Goal: Transaction & Acquisition: Obtain resource

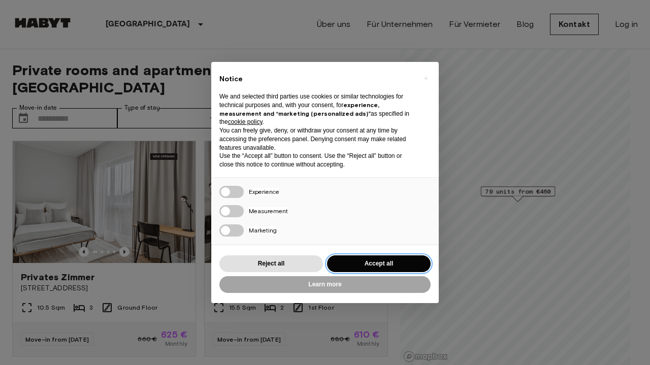
click at [376, 270] on button "Accept all" at bounding box center [379, 263] width 104 height 17
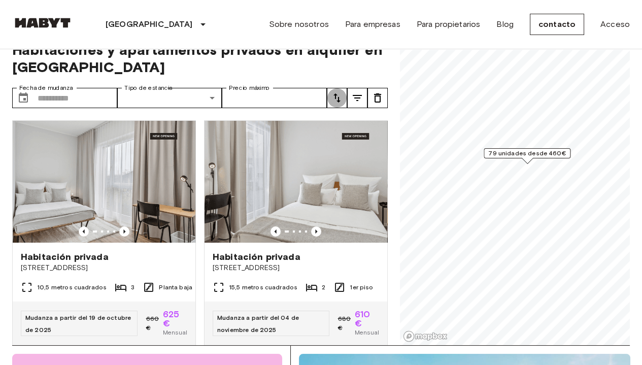
click at [335, 97] on icon "melodía" at bounding box center [337, 98] width 12 height 12
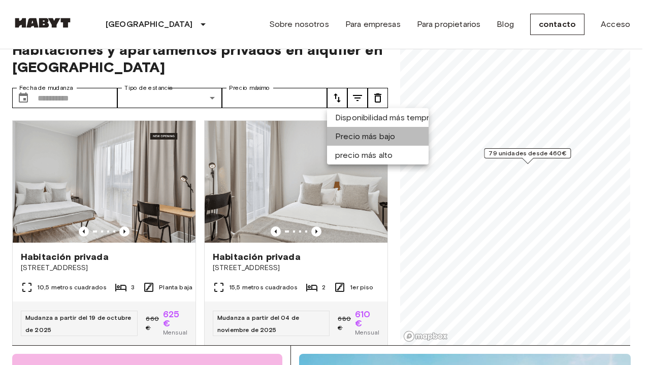
click at [384, 131] on font "Precio más bajo" at bounding box center [365, 136] width 60 height 13
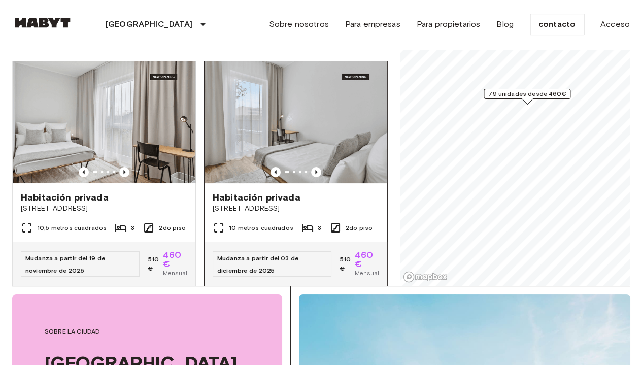
scroll to position [81, 0]
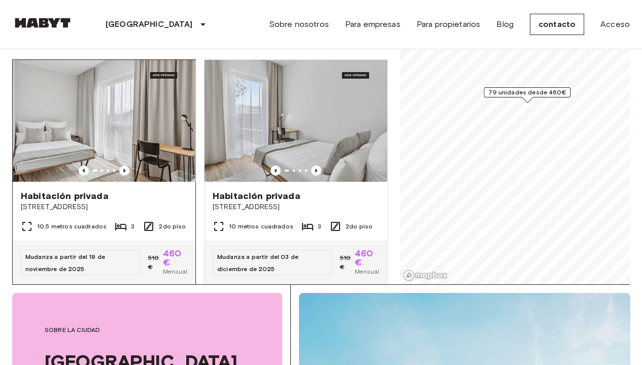
click at [156, 160] on img at bounding box center [104, 121] width 183 height 122
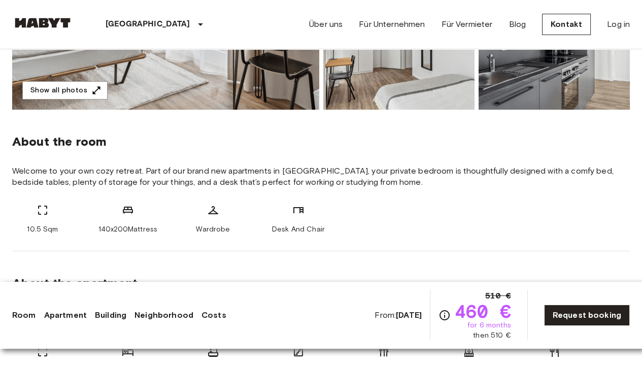
scroll to position [304, 0]
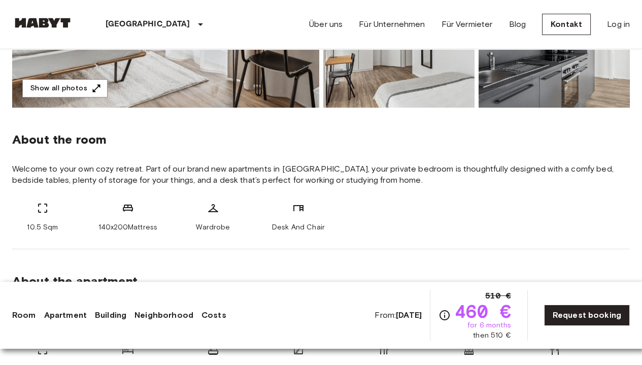
click at [392, 192] on div "About the room Welcome to your own cozy retreat. Part of our brand new apartmen…" at bounding box center [321, 179] width 618 height 142
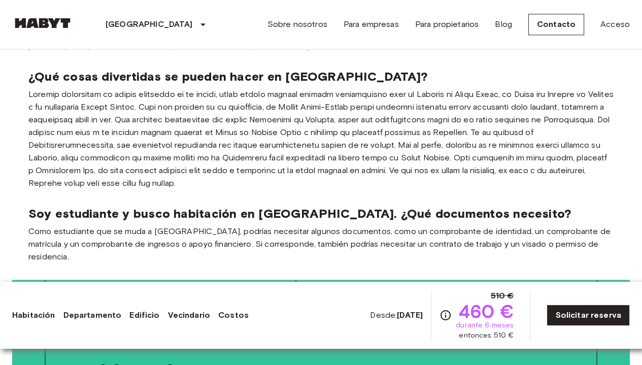
scroll to position [2459, 0]
